Goal: Information Seeking & Learning: Learn about a topic

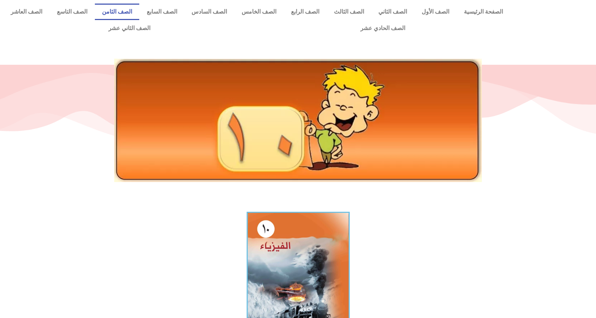
click at [140, 12] on link "الصف الثامن" at bounding box center [117, 12] width 45 height 16
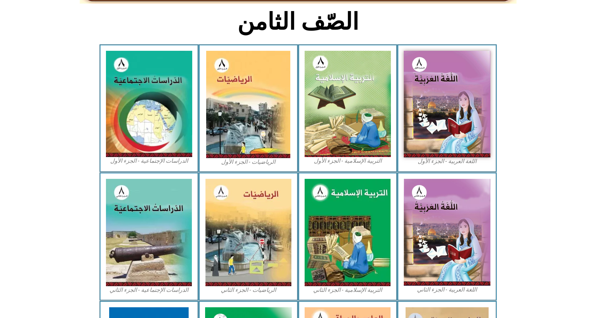
scroll to position [176, 0]
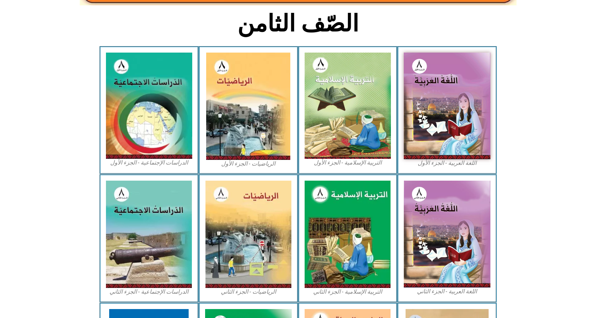
click at [548, 181] on icon at bounding box center [298, 203] width 596 height 59
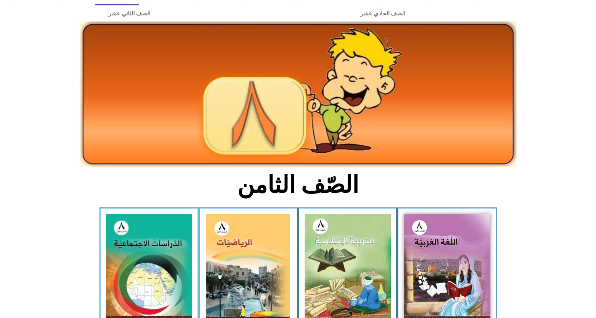
scroll to position [0, 0]
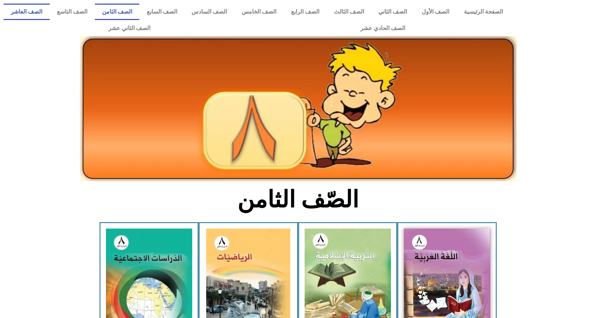
click at [50, 13] on link "الصف العاشر" at bounding box center [27, 12] width 46 height 16
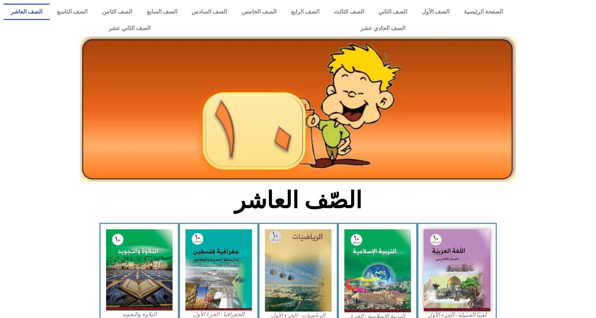
click at [50, 13] on link "الصف العاشر" at bounding box center [27, 12] width 46 height 16
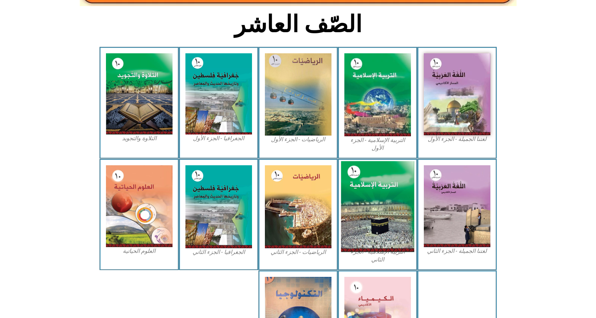
scroll to position [179, 0]
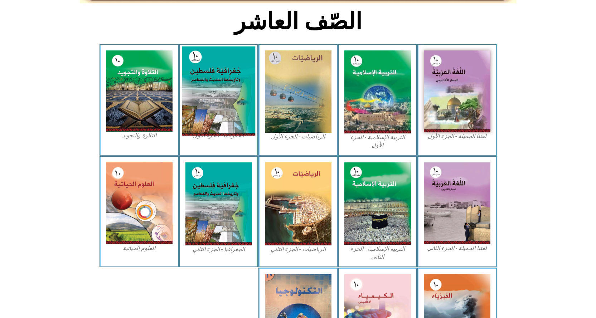
click at [222, 86] on img at bounding box center [218, 91] width 73 height 89
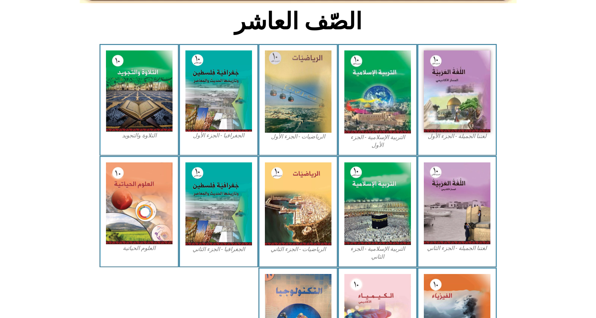
click at [82, 140] on section "لغتنا الجميلة - الجزء الأول​ التربية الإسلامية - الجزء الأول الرياضيات - الجزء …" at bounding box center [298, 100] width 596 height 112
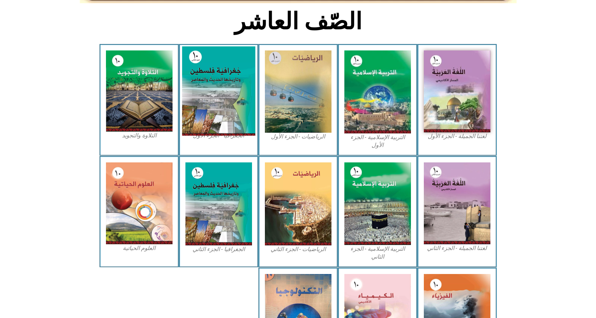
click at [210, 101] on img at bounding box center [218, 91] width 73 height 89
click at [227, 98] on img at bounding box center [218, 91] width 73 height 89
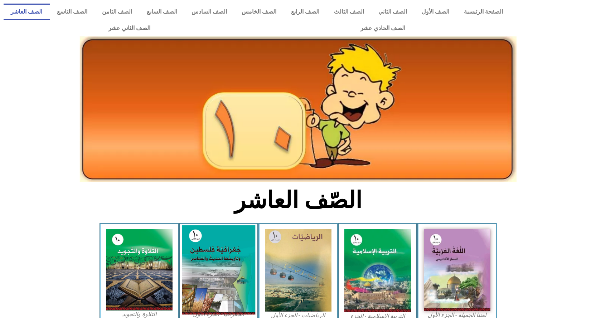
scroll to position [179, 0]
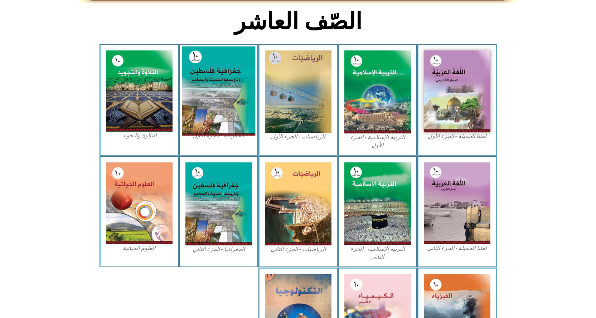
click at [227, 133] on img at bounding box center [218, 91] width 73 height 89
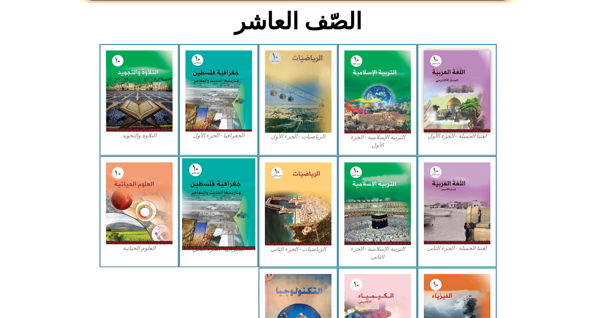
click at [233, 196] on img at bounding box center [218, 204] width 73 height 92
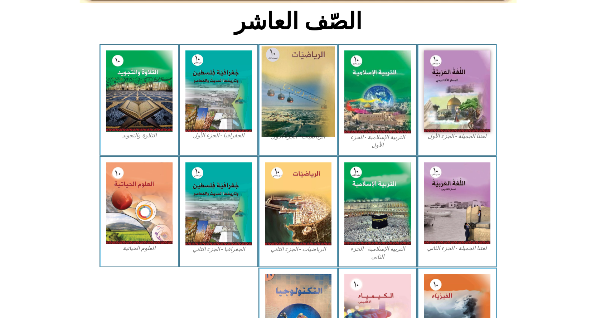
click at [310, 95] on img at bounding box center [297, 92] width 73 height 91
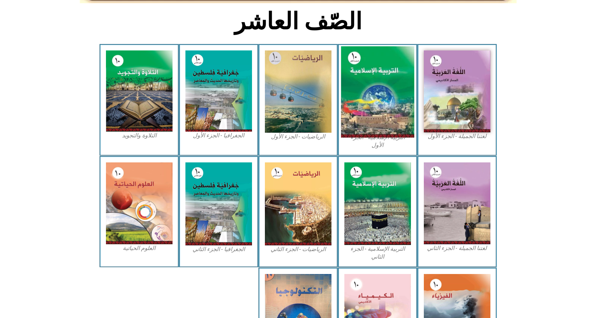
click at [362, 114] on img at bounding box center [377, 92] width 73 height 91
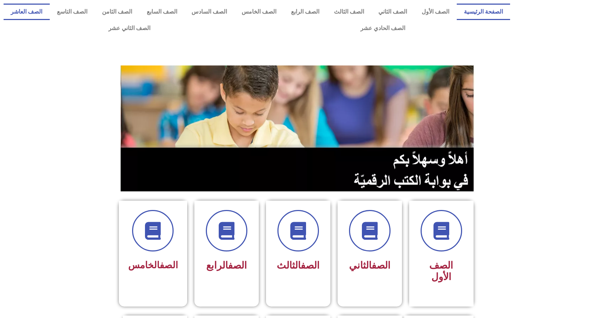
click at [50, 15] on link "الصف العاشر" at bounding box center [27, 12] width 46 height 16
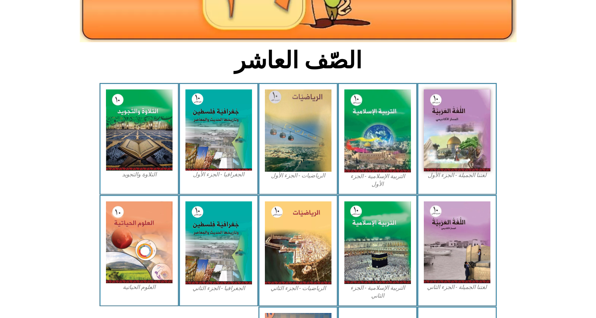
scroll to position [143, 0]
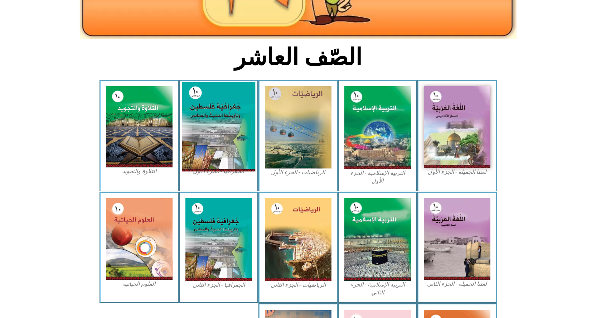
click at [231, 145] on img at bounding box center [218, 126] width 73 height 89
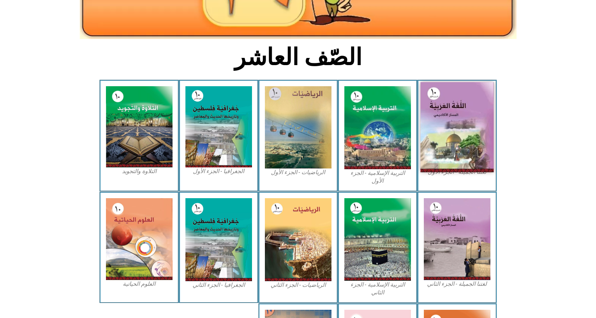
click at [456, 144] on img at bounding box center [456, 127] width 73 height 90
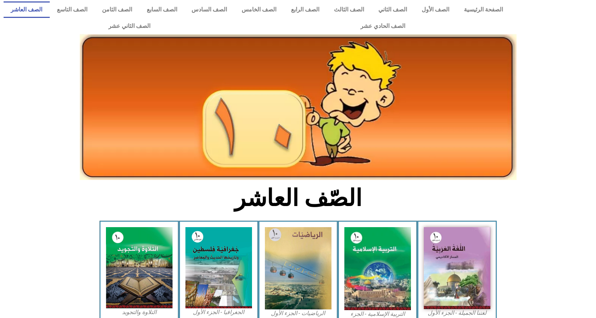
scroll to position [0, 0]
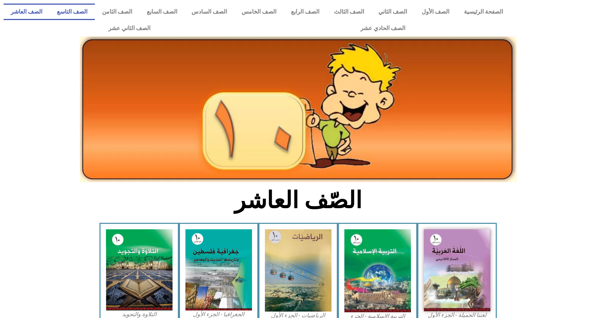
click at [95, 15] on link "الصف التاسع" at bounding box center [72, 12] width 45 height 16
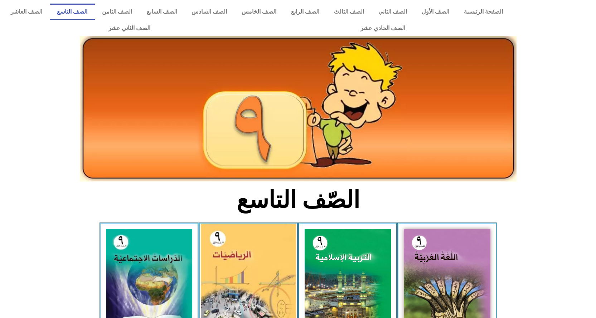
click at [264, 259] on img at bounding box center [248, 283] width 95 height 118
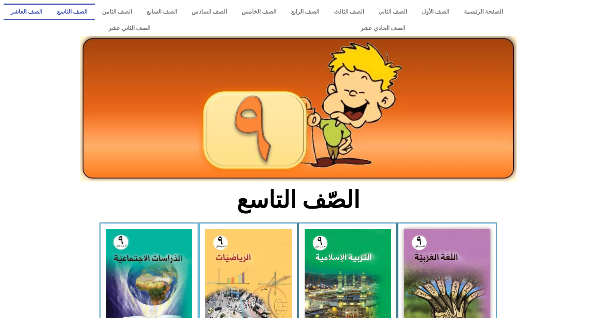
click at [50, 9] on link "الصف العاشر" at bounding box center [27, 12] width 46 height 16
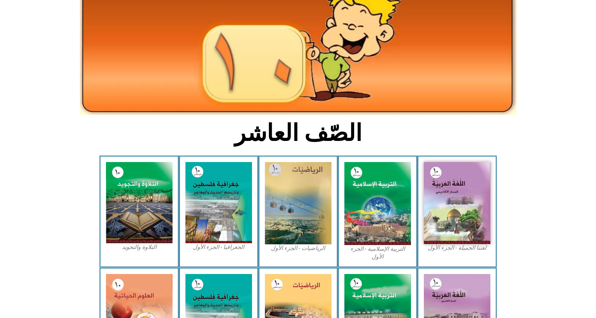
scroll to position [72, 0]
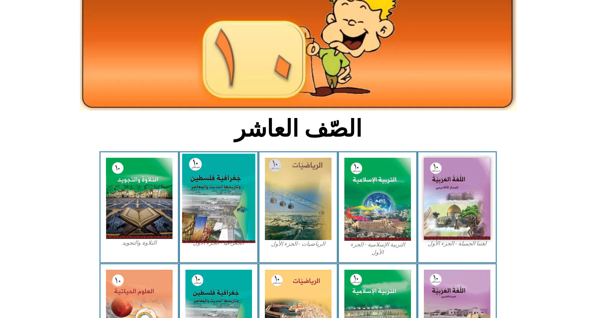
click at [221, 201] on img at bounding box center [218, 198] width 73 height 89
click at [216, 203] on img at bounding box center [218, 198] width 73 height 89
click at [240, 213] on img at bounding box center [218, 198] width 73 height 89
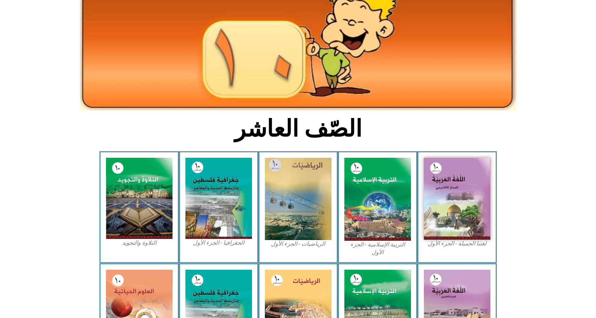
click at [218, 244] on figcaption "الجغرافيا - الجزء الأول​" at bounding box center [218, 243] width 67 height 8
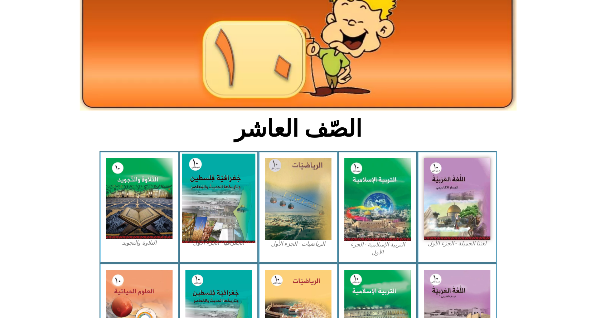
click at [207, 203] on img at bounding box center [218, 198] width 73 height 89
click at [212, 196] on img at bounding box center [218, 198] width 73 height 89
click at [225, 205] on img at bounding box center [218, 198] width 73 height 89
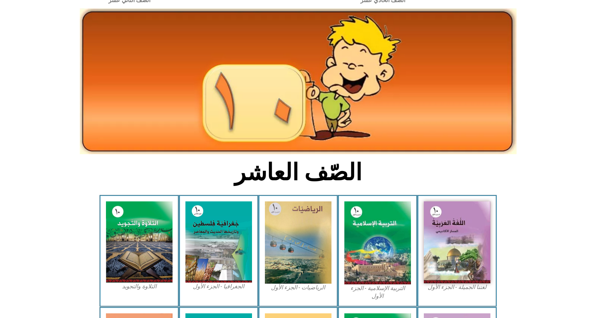
scroll to position [0, 0]
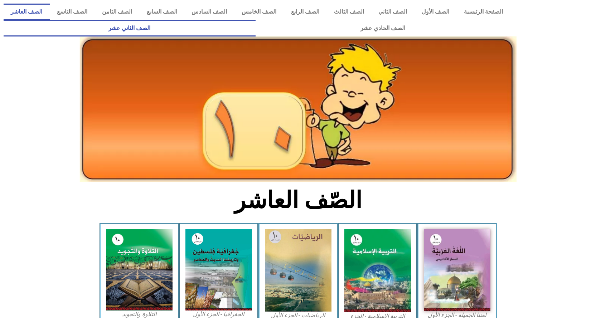
click at [256, 33] on link "الصف الثاني عشر" at bounding box center [130, 28] width 252 height 16
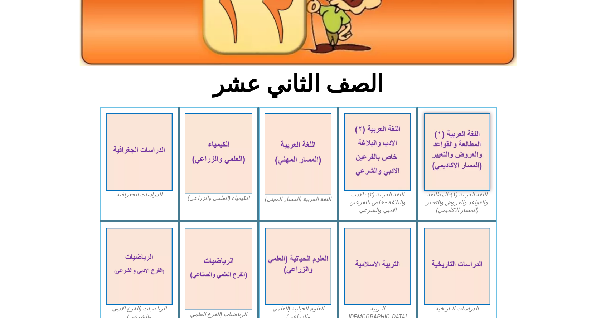
scroll to position [104, 0]
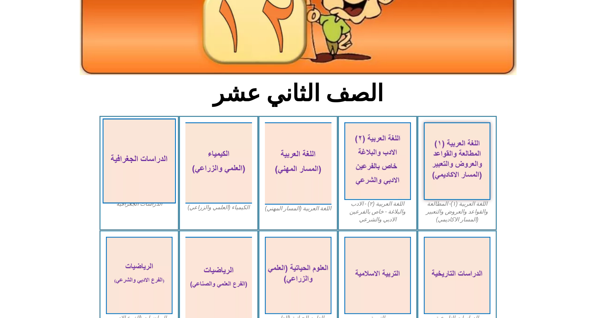
click at [148, 164] on img at bounding box center [138, 160] width 73 height 85
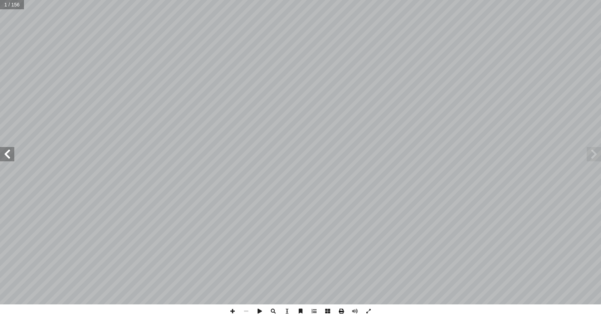
click at [342, 313] on span at bounding box center [342, 312] width 14 height 14
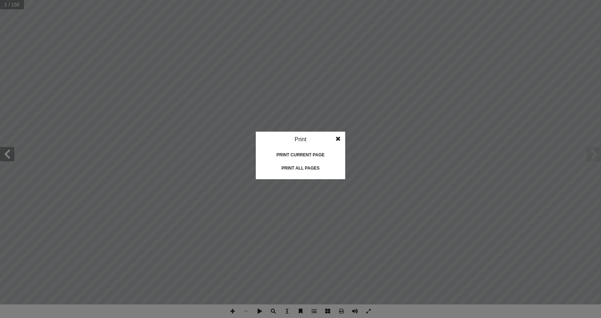
click at [307, 167] on div "Print all pages" at bounding box center [301, 167] width 72 height 11
